Goal: Transaction & Acquisition: Purchase product/service

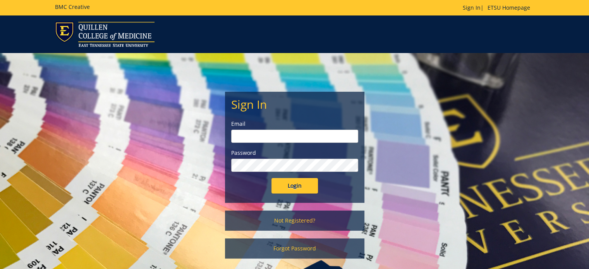
type input "marion@etsu.edu"
click at [297, 187] on input "Login" at bounding box center [295, 185] width 46 height 15
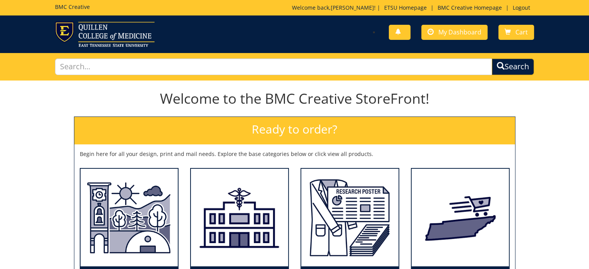
scroll to position [77, 0]
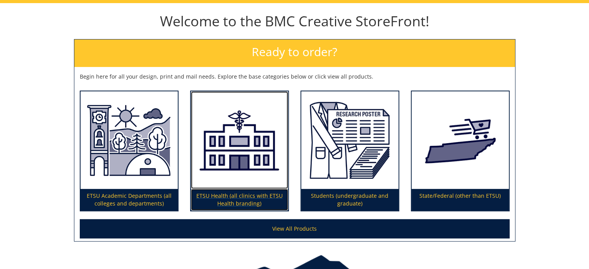
click at [236, 189] on p "ETSU Health (all clinics with ETSU Health branding)" at bounding box center [239, 200] width 97 height 22
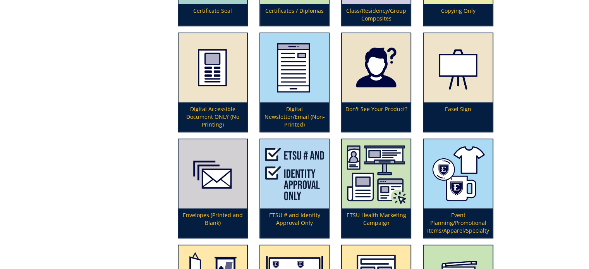
scroll to position [659, 0]
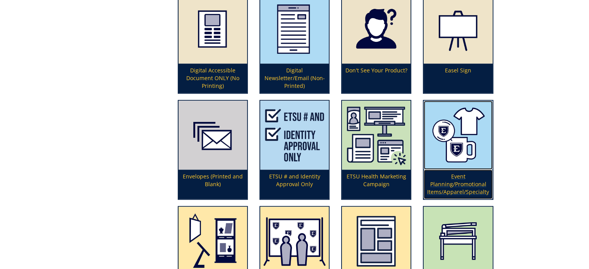
click at [462, 165] on img at bounding box center [458, 135] width 69 height 69
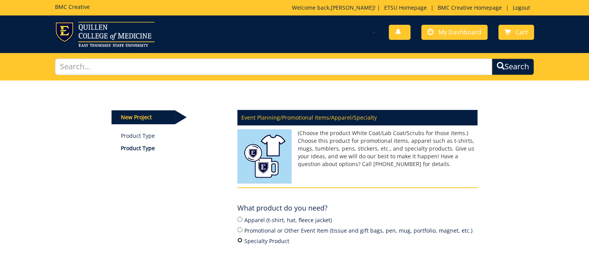
click at [240, 240] on input "Specialty Product" at bounding box center [240, 240] width 5 height 5
radio input "true"
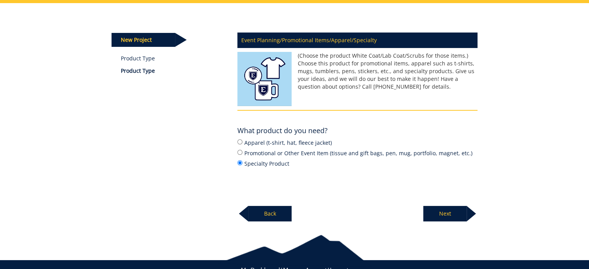
click at [443, 214] on p "Next" at bounding box center [444, 213] width 43 height 15
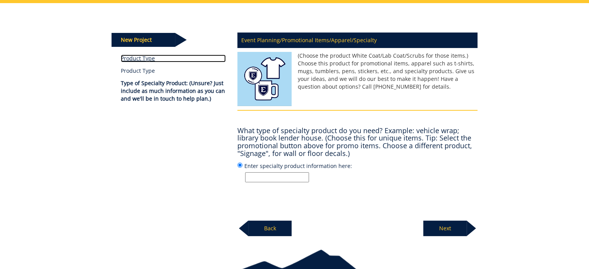
click at [134, 60] on link "Product Type" at bounding box center [173, 59] width 105 height 8
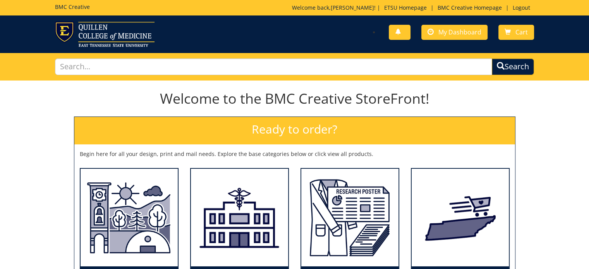
scroll to position [124, 0]
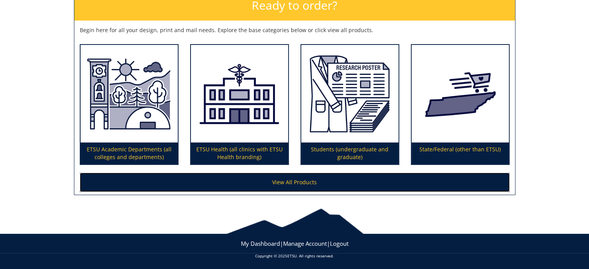
click at [279, 182] on link "View All Products" at bounding box center [295, 182] width 430 height 19
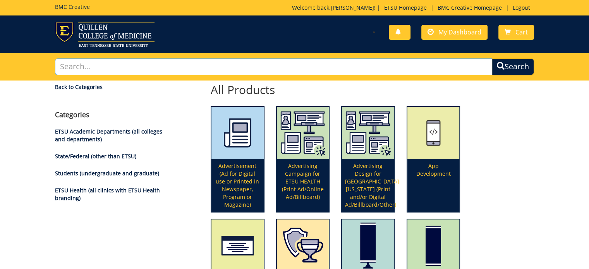
click at [103, 68] on input "text" at bounding box center [274, 67] width 438 height 17
type input "tent"
click at [492, 59] on button "Search" at bounding box center [513, 67] width 42 height 17
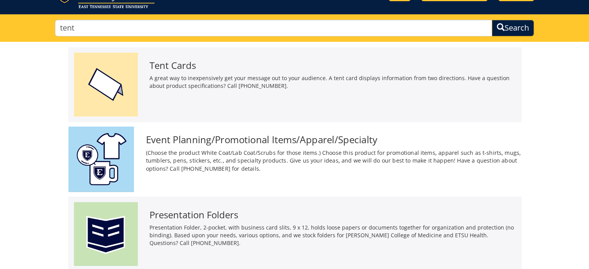
scroll to position [77, 0]
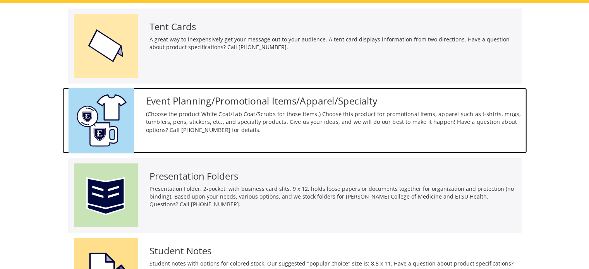
click at [203, 102] on h3 "Event Planning/Promotional Items/Apparel/Specialty" at bounding box center [333, 101] width 375 height 10
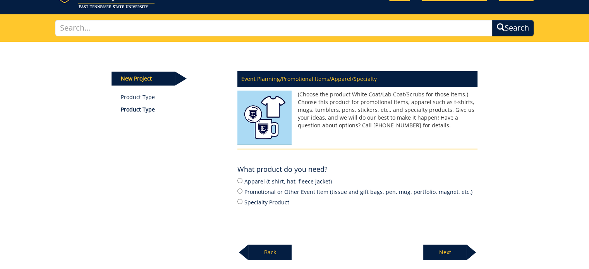
scroll to position [77, 0]
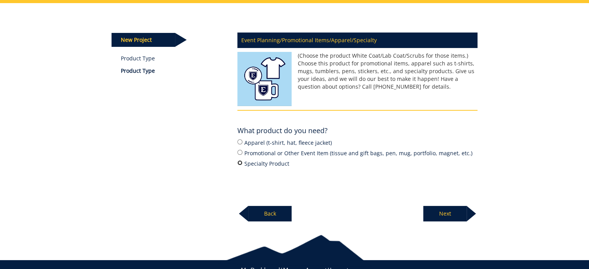
click at [240, 161] on input "Specialty Product" at bounding box center [240, 162] width 5 height 5
radio input "true"
click at [446, 213] on p "Next" at bounding box center [444, 213] width 43 height 15
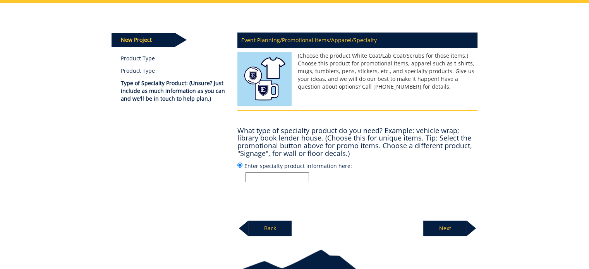
click at [265, 174] on input "Enter specialty product information here:" at bounding box center [277, 177] width 64 height 10
type input "Tent"
click at [440, 227] on p "Next" at bounding box center [444, 228] width 43 height 15
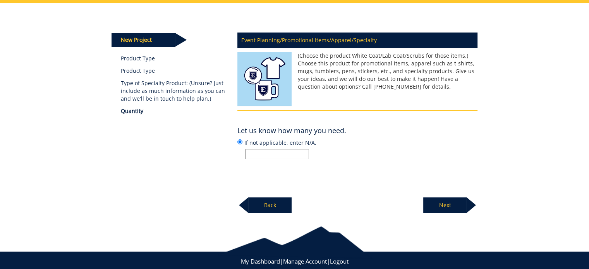
click at [259, 153] on input "If not applicable, enter N/A." at bounding box center [277, 154] width 64 height 10
type input "1"
drag, startPoint x: 455, startPoint y: 203, endPoint x: 447, endPoint y: 205, distance: 8.0
click at [454, 202] on p "Next" at bounding box center [444, 205] width 43 height 15
click at [246, 153] on input "Enter date or N/A" at bounding box center [277, 154] width 64 height 10
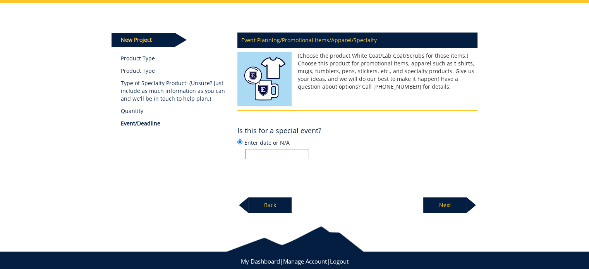
click at [272, 154] on input "Enter date or N/A" at bounding box center [277, 154] width 64 height 10
type input "[DATE]"
click at [448, 205] on p "Next" at bounding box center [444, 205] width 43 height 15
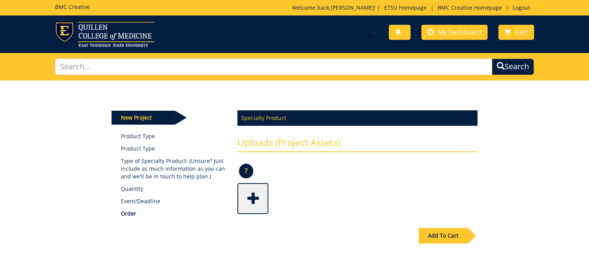
click at [251, 199] on span at bounding box center [253, 197] width 31 height 27
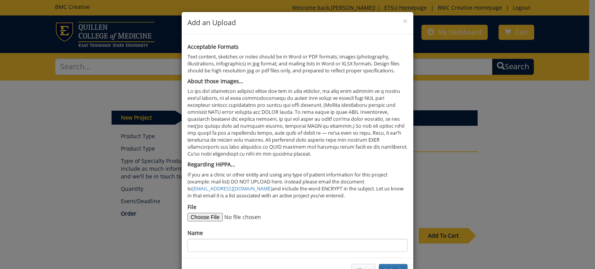
click at [453, 186] on div "× Add an Upload Acceptable Formats Text content, sketches or notes should be in…" at bounding box center [297, 134] width 595 height 269
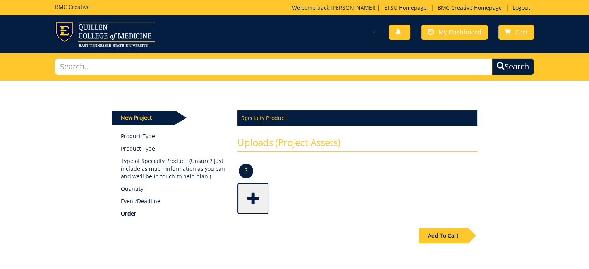
click at [437, 236] on div "Add To Cart" at bounding box center [443, 235] width 49 height 15
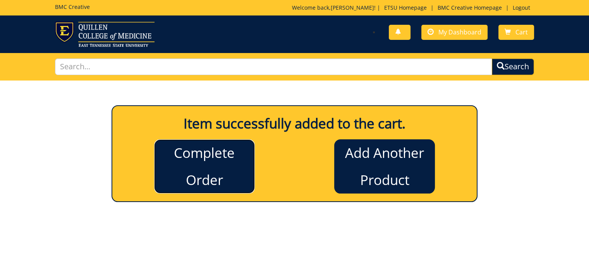
click at [219, 167] on link "Complete Order" at bounding box center [204, 166] width 101 height 54
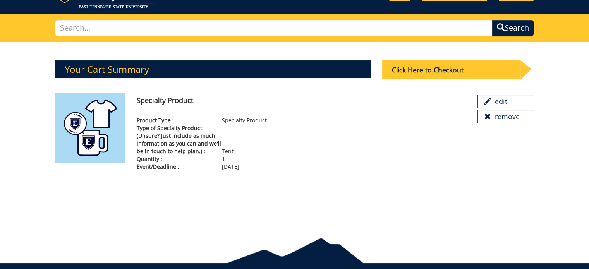
scroll to position [69, 0]
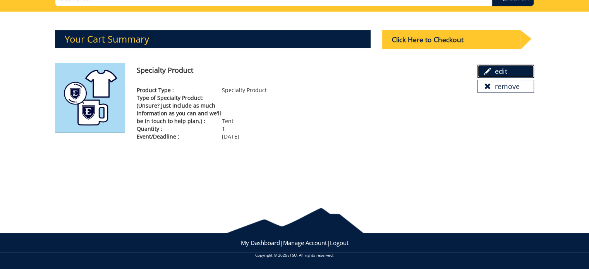
click at [494, 69] on link "edit" at bounding box center [506, 71] width 57 height 13
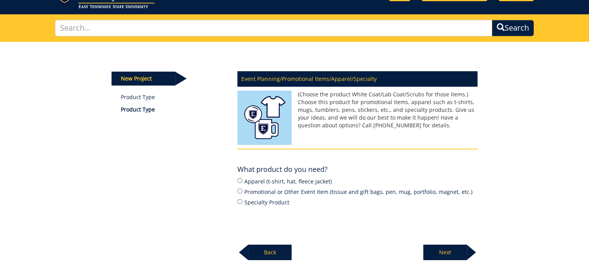
scroll to position [77, 0]
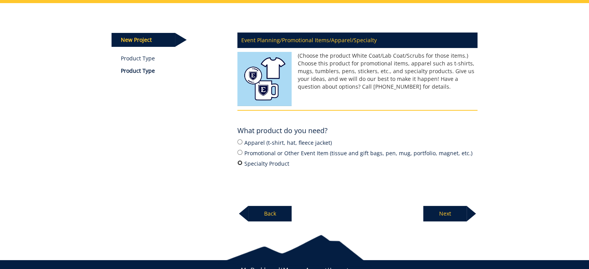
click at [240, 162] on input "Specialty Product" at bounding box center [240, 162] width 5 height 5
radio input "true"
drag, startPoint x: 443, startPoint y: 214, endPoint x: 417, endPoint y: 208, distance: 27.1
click at [443, 212] on p "Next" at bounding box center [444, 213] width 43 height 15
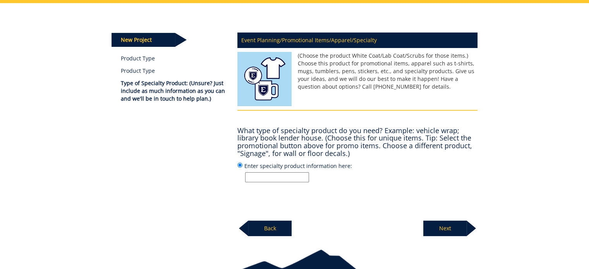
click at [253, 176] on input "Enter specialty product information here:" at bounding box center [277, 177] width 64 height 10
type input "Shade Tent"
click at [446, 228] on p "Next" at bounding box center [444, 228] width 43 height 15
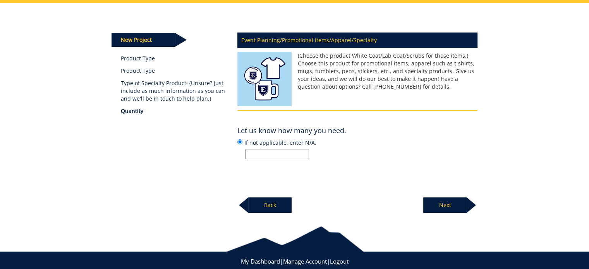
click at [257, 153] on input "If not applicable, enter N/A." at bounding box center [277, 154] width 64 height 10
type input "1"
click at [440, 205] on p "Next" at bounding box center [444, 205] width 43 height 15
click at [270, 155] on input "Enter date or N/A" at bounding box center [277, 154] width 64 height 10
type input "10/20/2025"
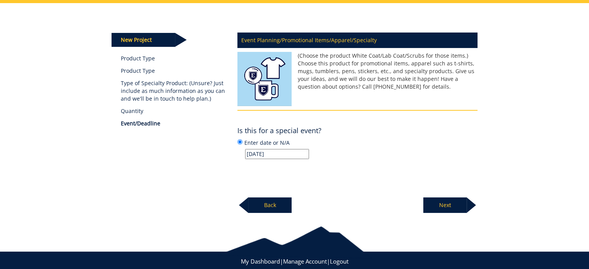
click at [446, 203] on p "Next" at bounding box center [444, 205] width 43 height 15
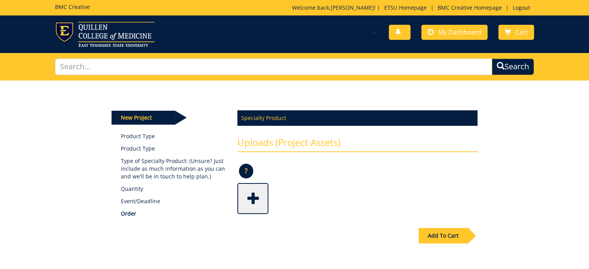
click at [443, 232] on div "Add To Cart" at bounding box center [443, 235] width 49 height 15
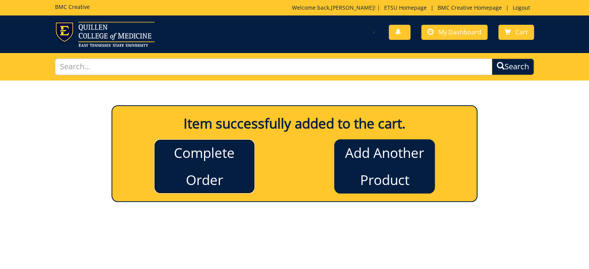
click at [205, 165] on link "Complete Order" at bounding box center [204, 166] width 101 height 54
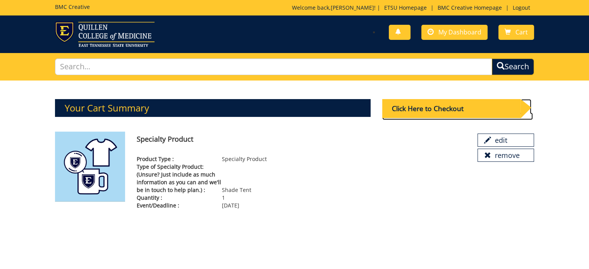
click at [426, 108] on div "Click Here to Checkout" at bounding box center [451, 108] width 139 height 19
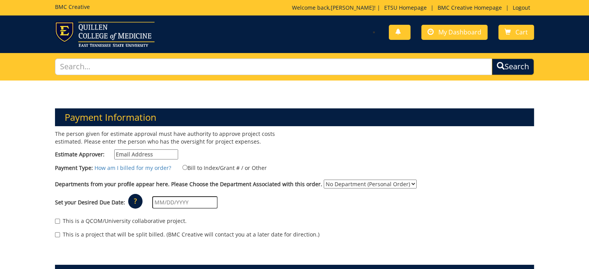
click at [134, 155] on input "Estimate Approver:" at bounding box center [146, 155] width 64 height 10
click at [312, 148] on div "The person given for estimate approval must have authority to approve project c…" at bounding box center [294, 188] width 491 height 116
click at [143, 154] on input "Estimate Approver:" at bounding box center [146, 155] width 64 height 10
click at [142, 154] on input "Estimate Approver:" at bounding box center [146, 155] width 64 height 10
type input "garlandbr@etsu.edu"
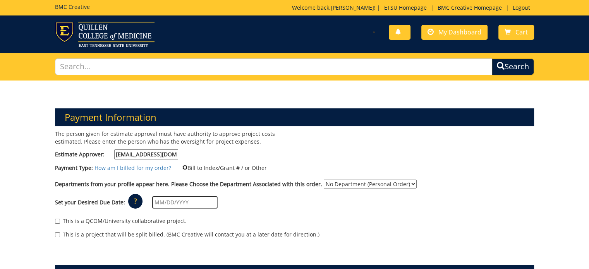
click at [182, 166] on input "Bill to Index/Grant # / or Other" at bounding box center [184, 167] width 5 height 5
radio input "true"
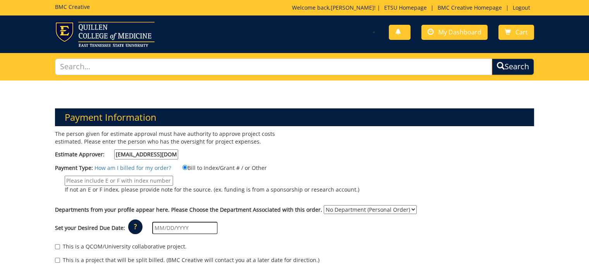
click at [86, 181] on input "If not an E or F index, please provide note for the source. (ex. funding is fro…" at bounding box center [119, 181] width 108 height 10
type input "E256526/74479"
click at [330, 210] on select "No Department (Personal Order) Nursing Practice" at bounding box center [370, 209] width 93 height 9
select select "131"
click at [324, 205] on select "No Department (Personal Order) Nursing Practice" at bounding box center [370, 209] width 93 height 9
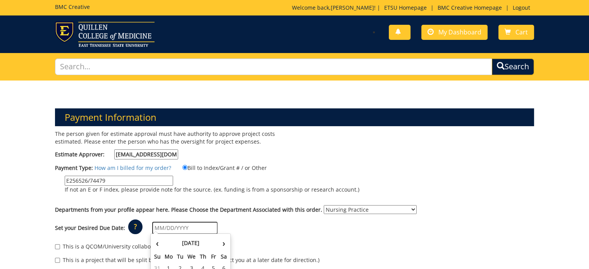
click at [172, 226] on input "text" at bounding box center [184, 228] width 65 height 12
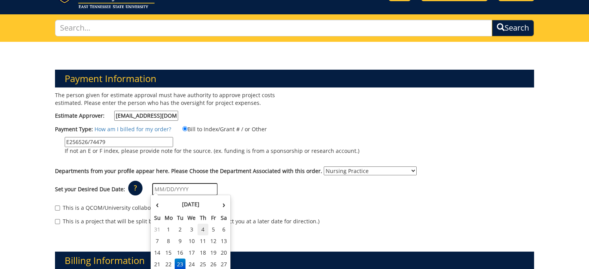
scroll to position [77, 0]
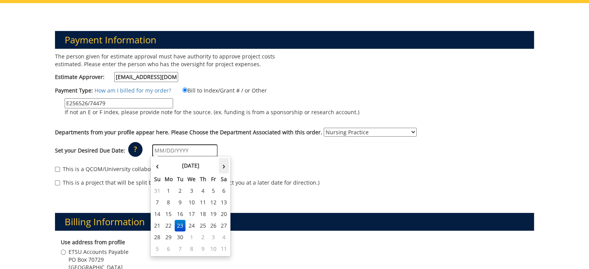
click at [223, 168] on th "›" at bounding box center [224, 165] width 10 height 15
click at [167, 224] on td "20" at bounding box center [169, 226] width 12 height 12
click at [188, 148] on input "[DATE]" at bounding box center [184, 151] width 65 height 12
click at [190, 214] on td "15" at bounding box center [192, 214] width 12 height 12
type input "[DATE]"
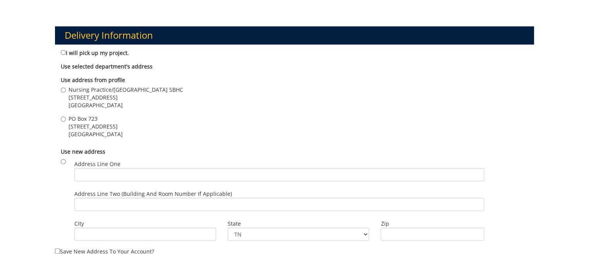
scroll to position [426, 0]
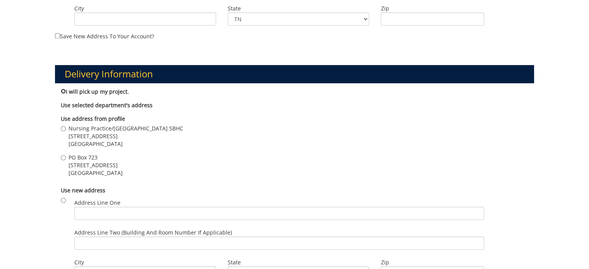
click at [63, 89] on input "I will pick up my project." at bounding box center [63, 91] width 5 height 5
radio input "true"
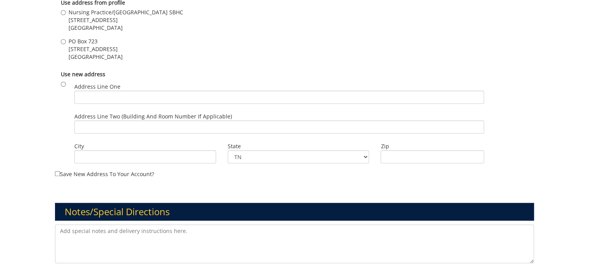
scroll to position [581, 0]
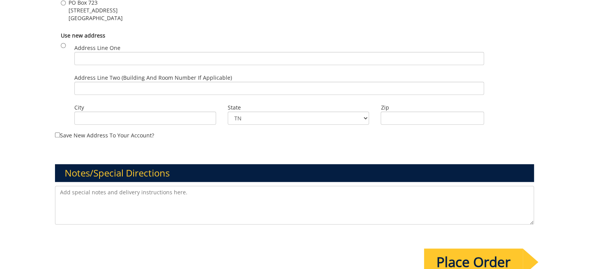
click at [63, 189] on textarea at bounding box center [295, 205] width 480 height 39
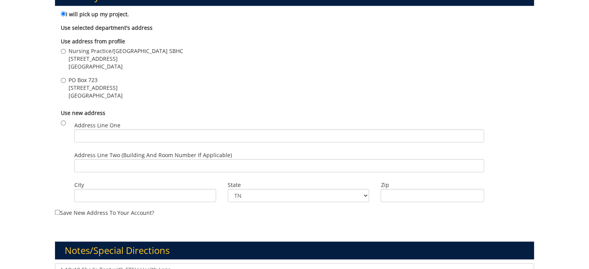
scroll to position [620, 0]
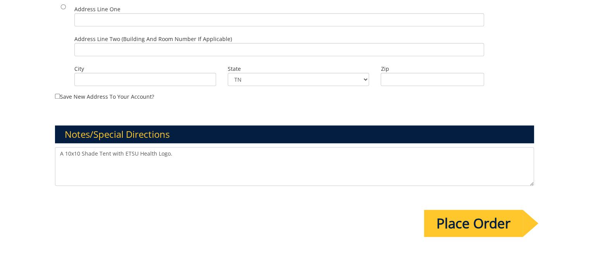
type textarea "A 10x10 Shade Tent with ETSU Health Logo."
click at [446, 221] on input "Place Order" at bounding box center [473, 223] width 99 height 27
